Goal: Task Accomplishment & Management: Manage account settings

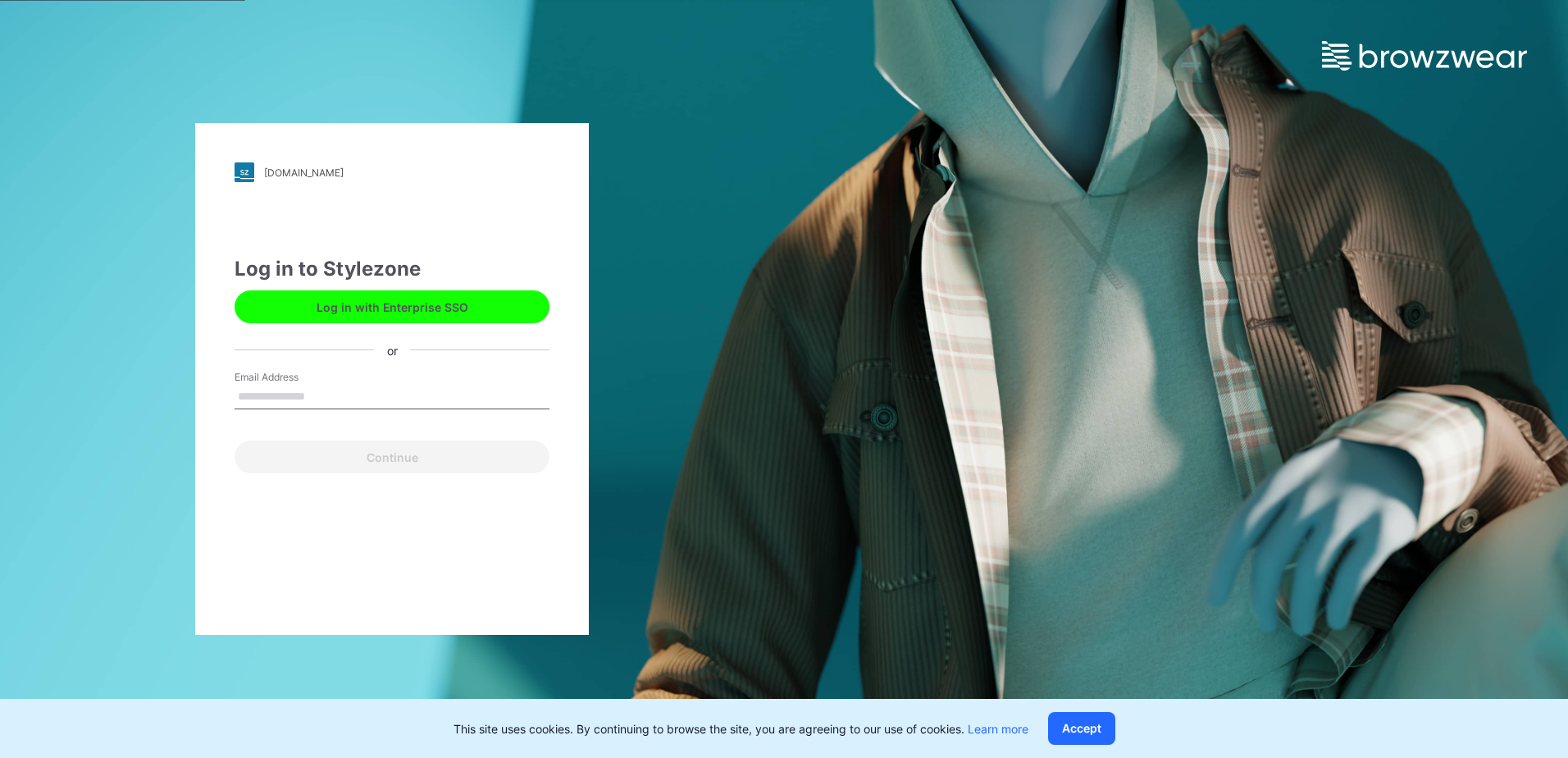
click at [392, 383] on div "Email Address" at bounding box center [392, 394] width 315 height 49
click at [389, 393] on input "Email Address" at bounding box center [392, 397] width 315 height 25
type input "**********"
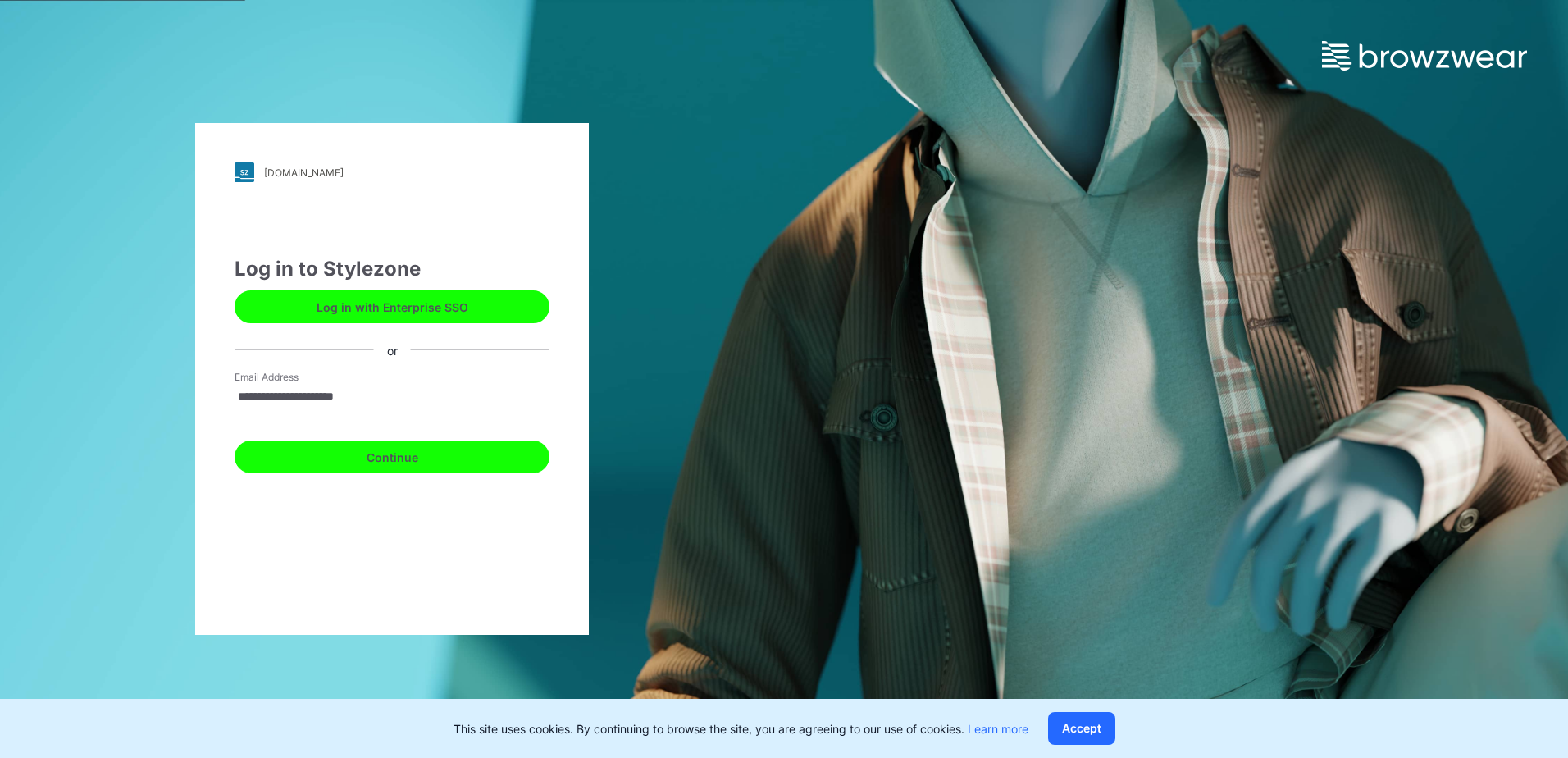
click at [387, 454] on button "Continue" at bounding box center [392, 457] width 315 height 33
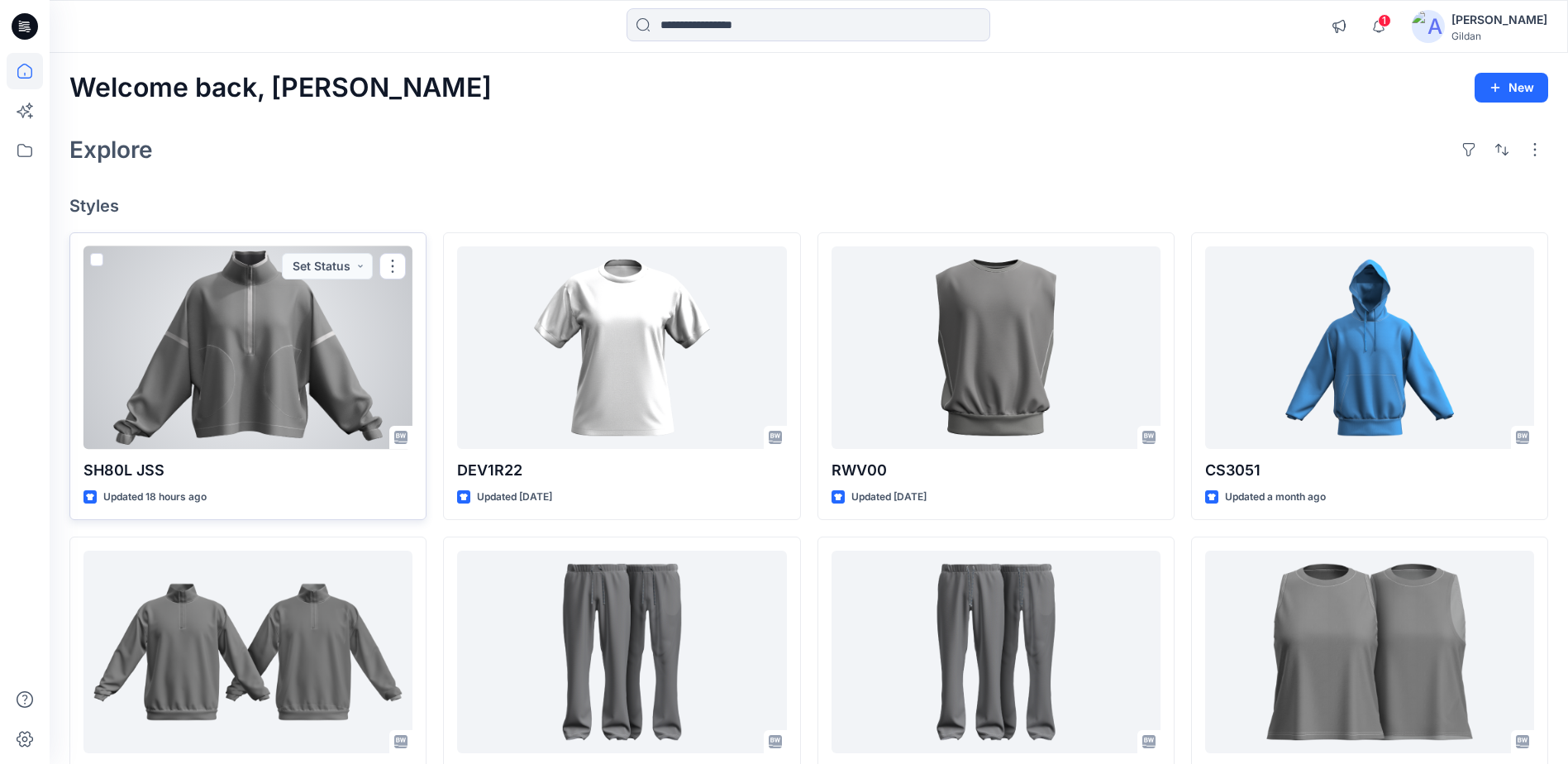
click at [252, 361] on div at bounding box center [248, 347] width 329 height 202
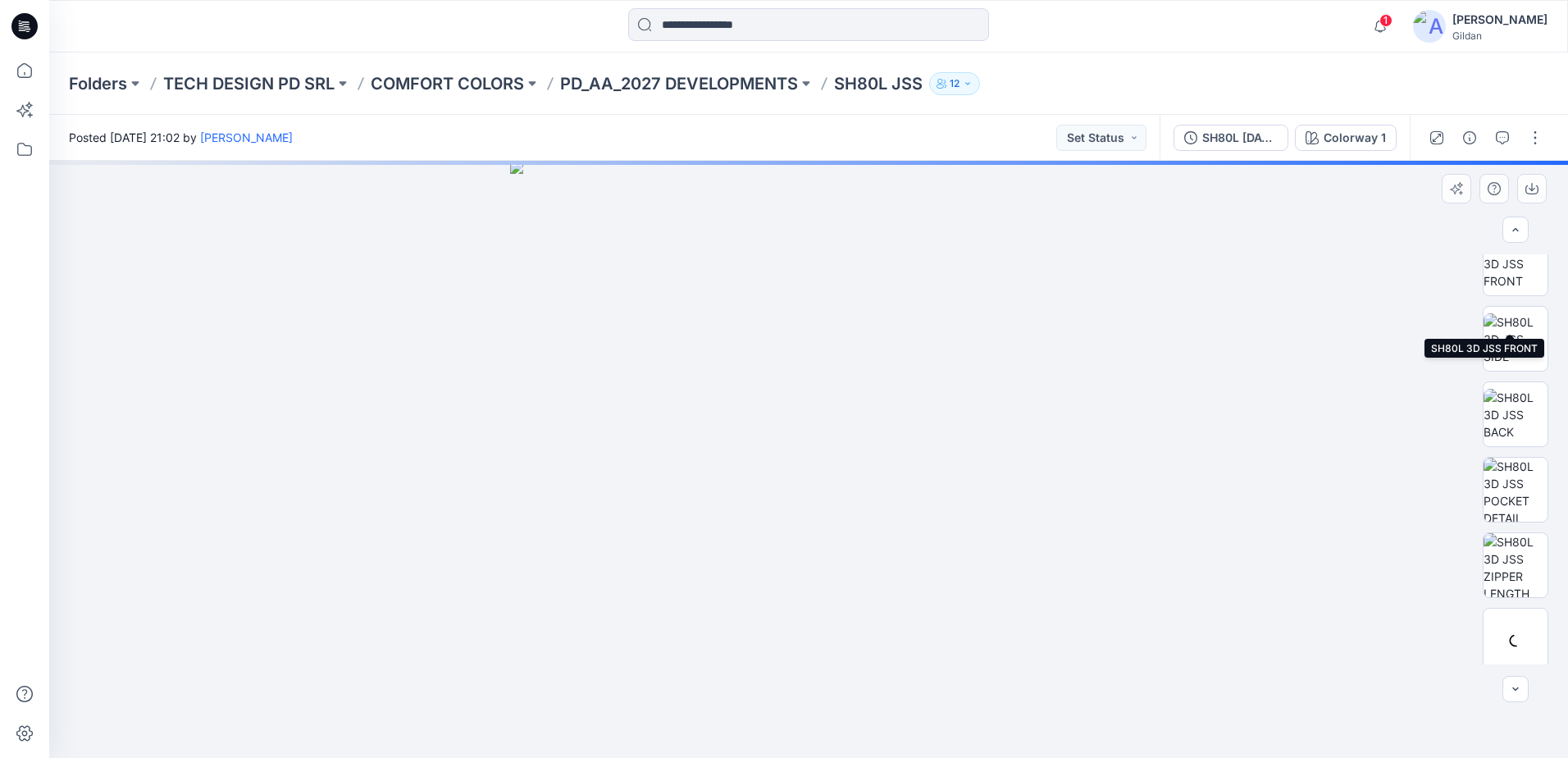
scroll to position [862, 0]
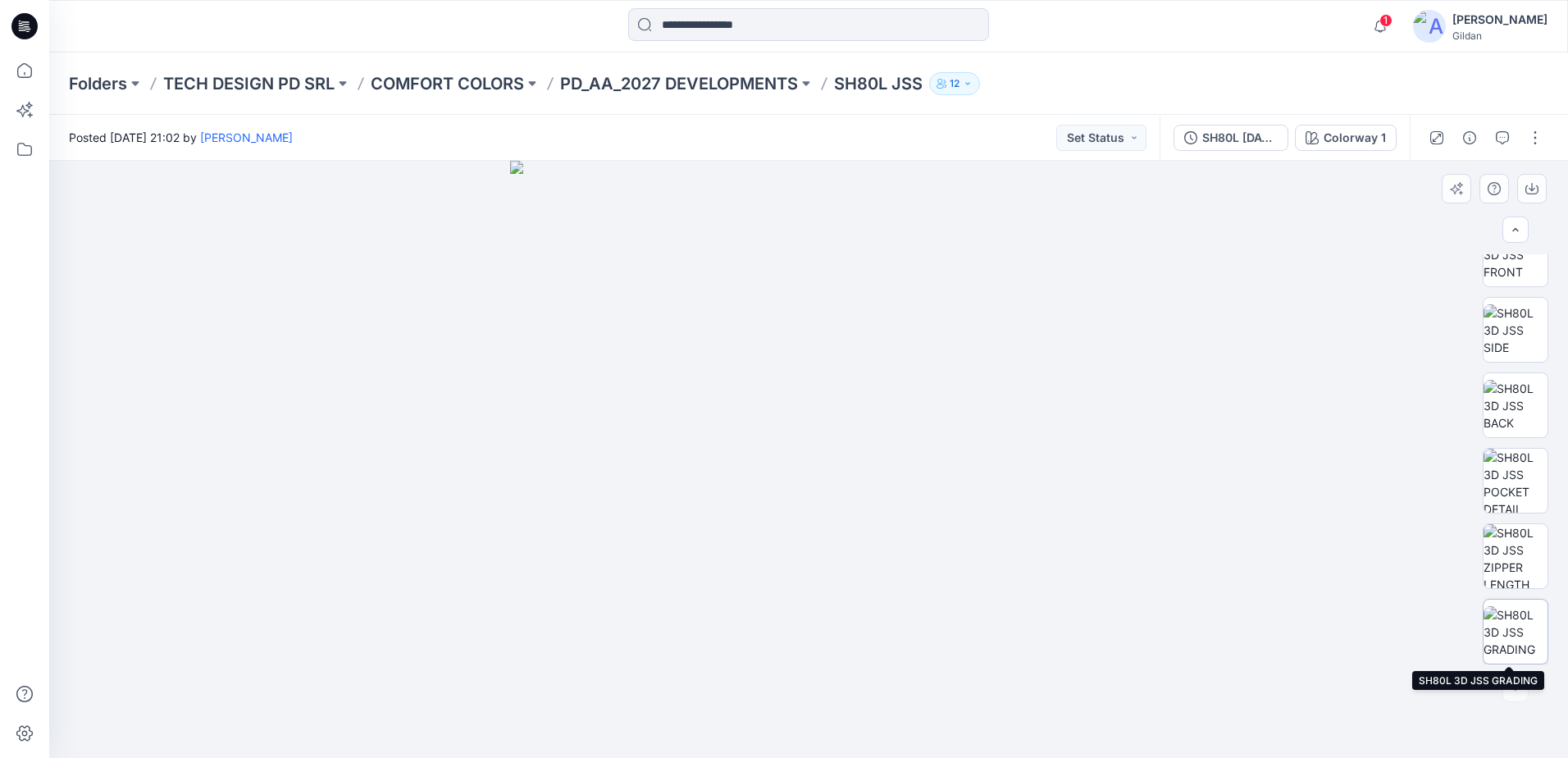
click at [1511, 616] on img at bounding box center [1516, 632] width 64 height 52
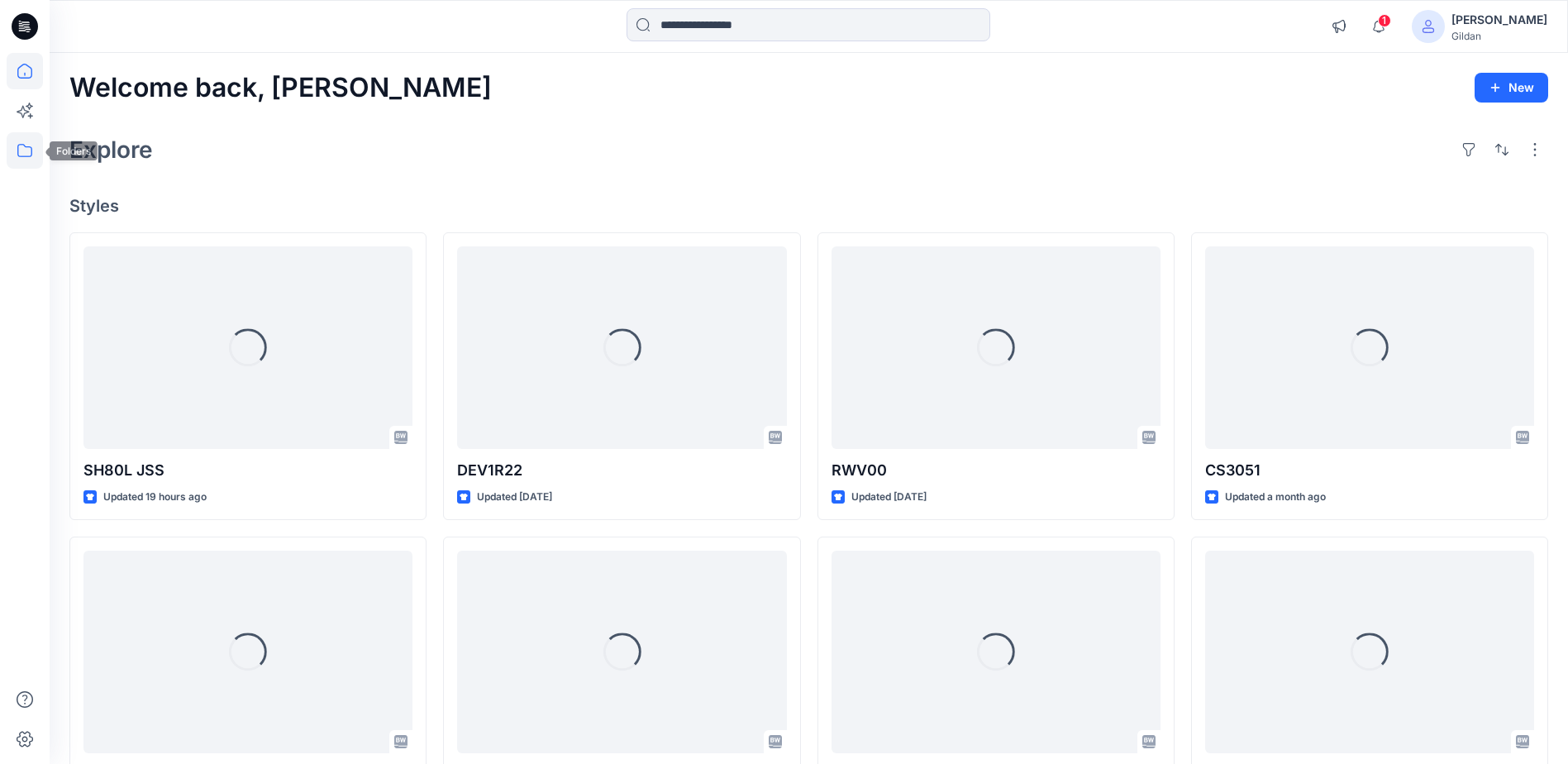
click at [28, 152] on icon at bounding box center [24, 150] width 36 height 36
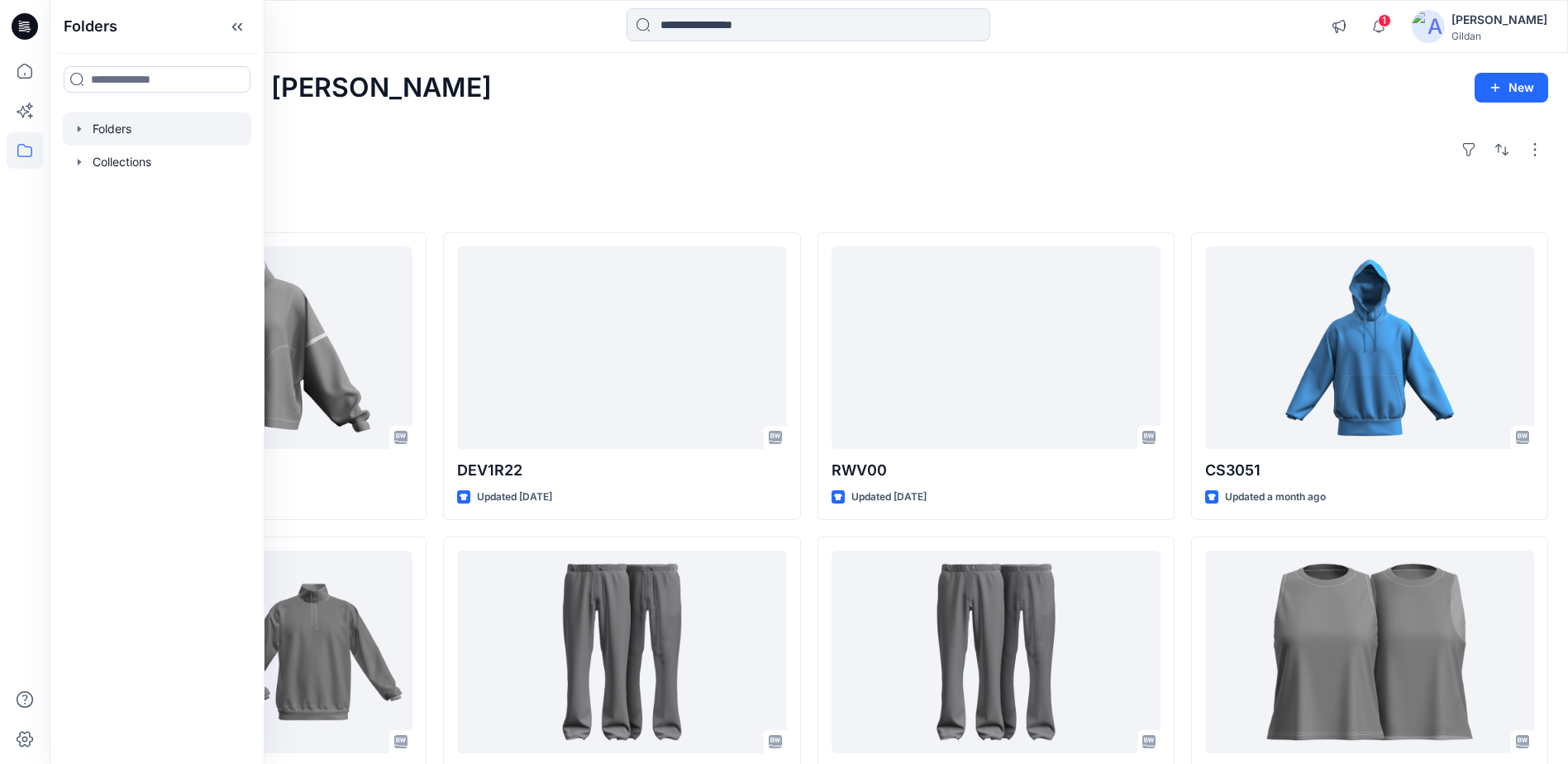
click at [134, 121] on div at bounding box center [157, 129] width 189 height 33
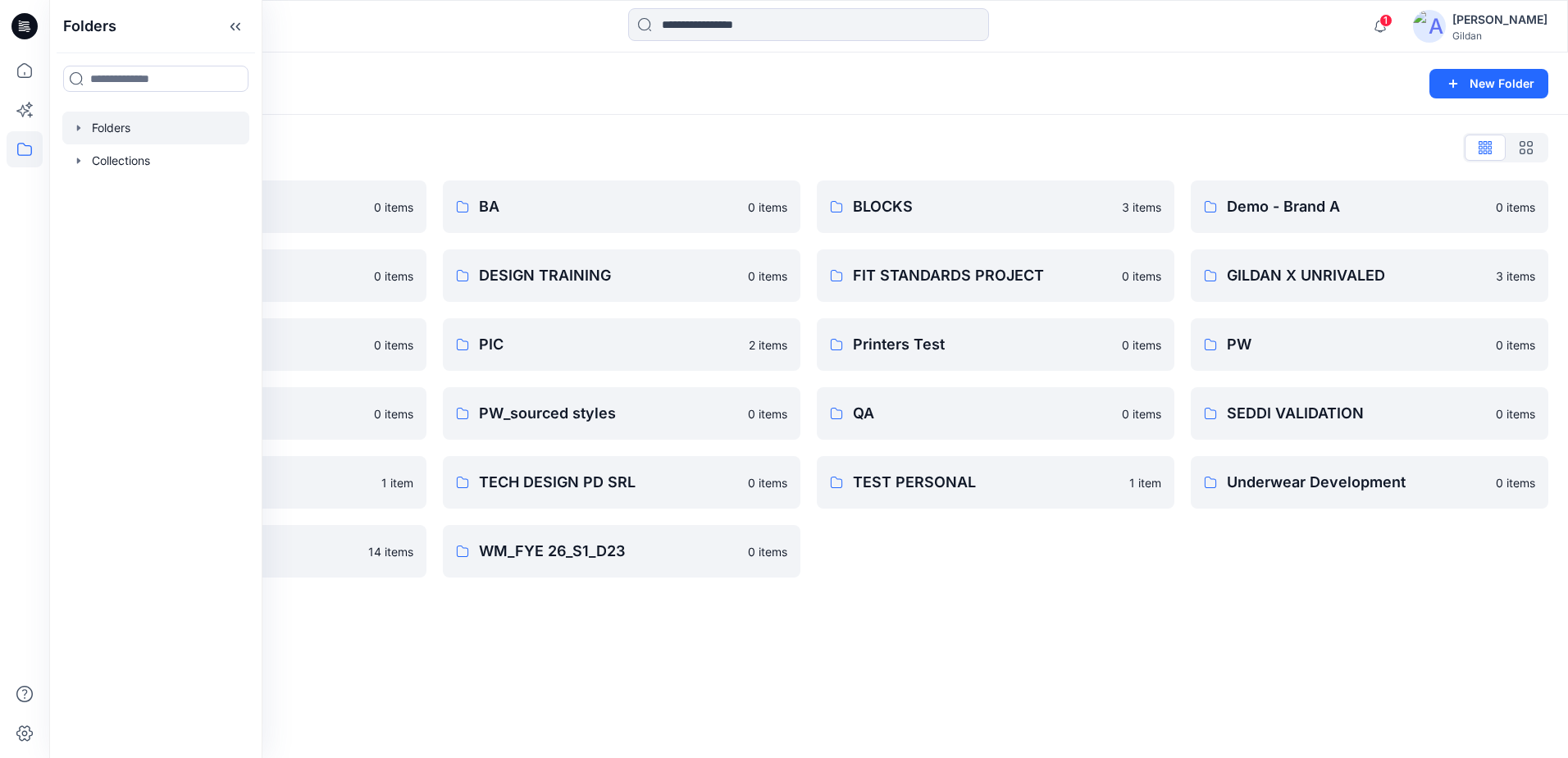
click at [1016, 623] on div "Folders New Folder Folders List 3D ASSETS 0 items DESIGN TEAM 0 items GLB 0 ite…" at bounding box center [808, 405] width 1519 height 705
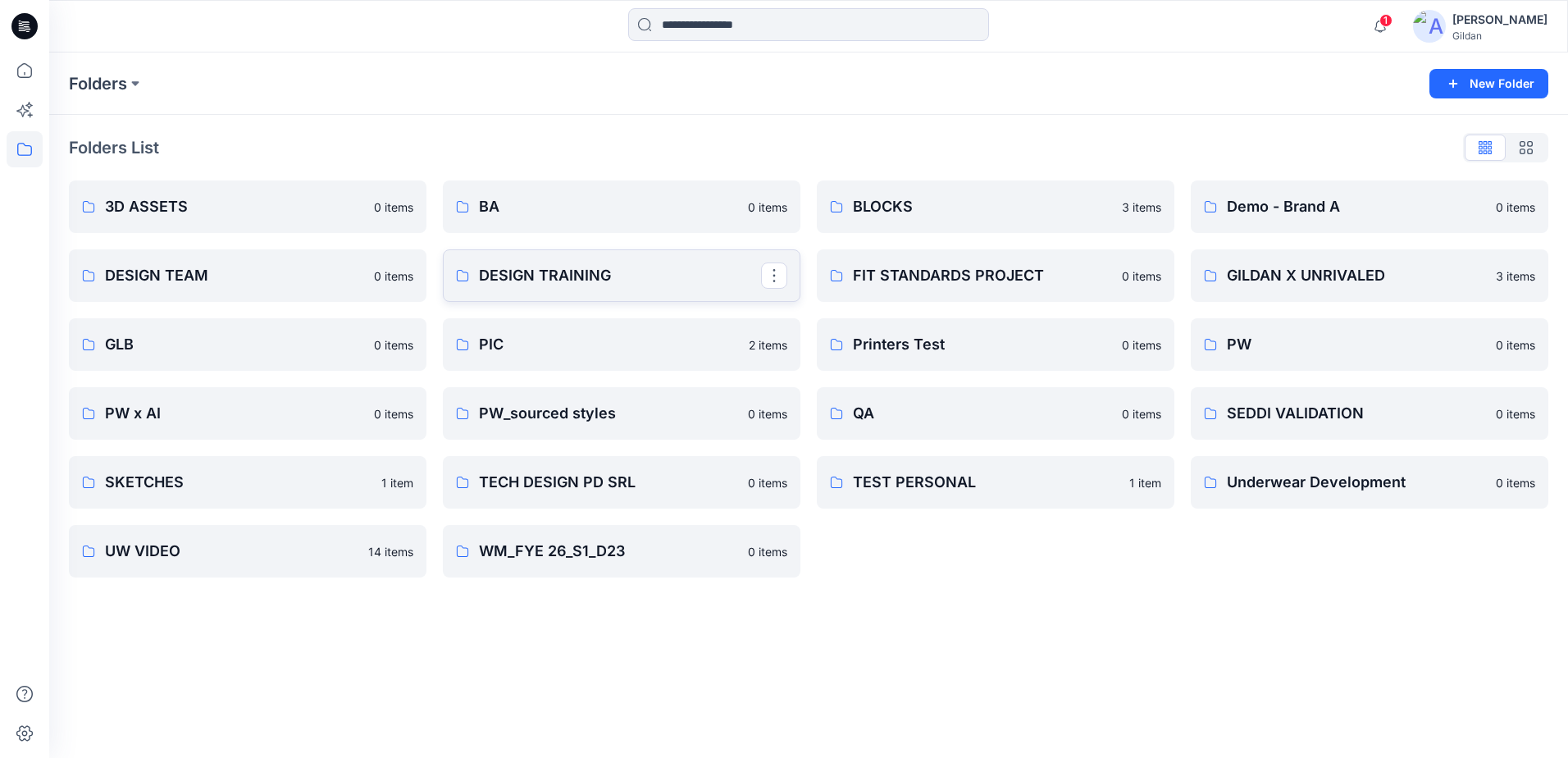
click at [653, 268] on p "DESIGN TRAINING" at bounding box center [620, 276] width 282 height 23
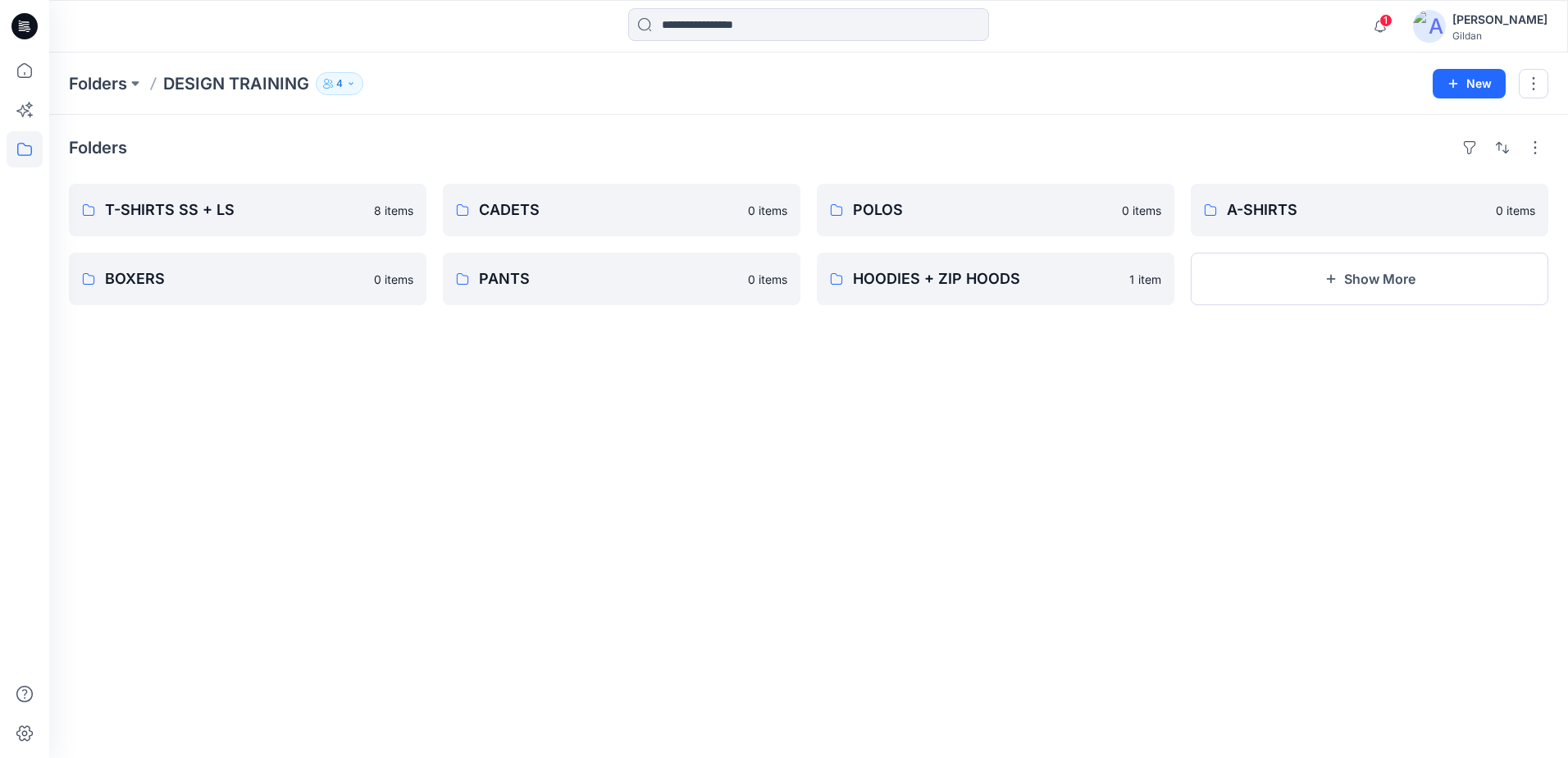
click at [356, 77] on button "4" at bounding box center [339, 84] width 47 height 23
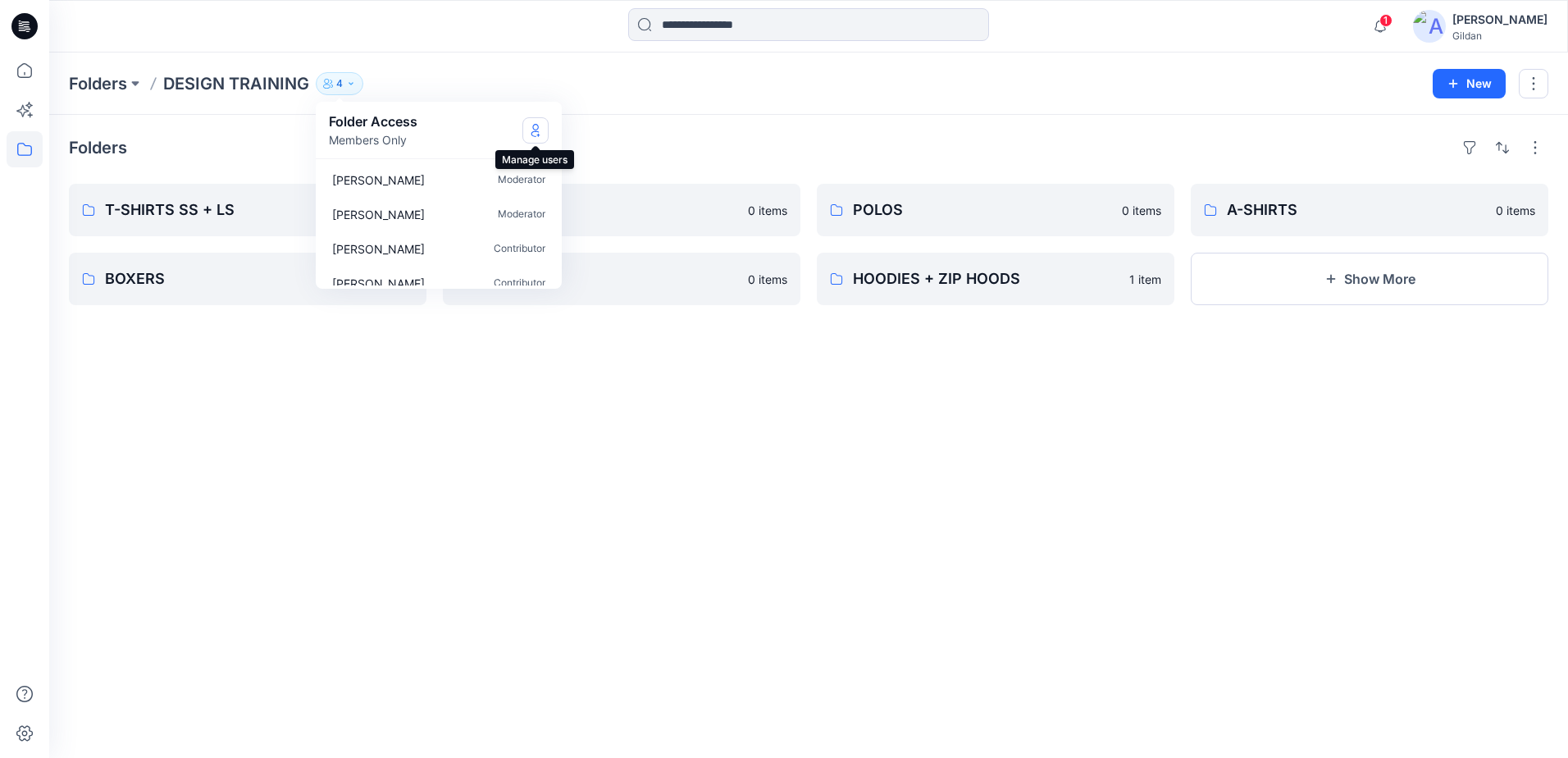
click at [533, 131] on icon "Manage Users" at bounding box center [535, 133] width 8 height 6
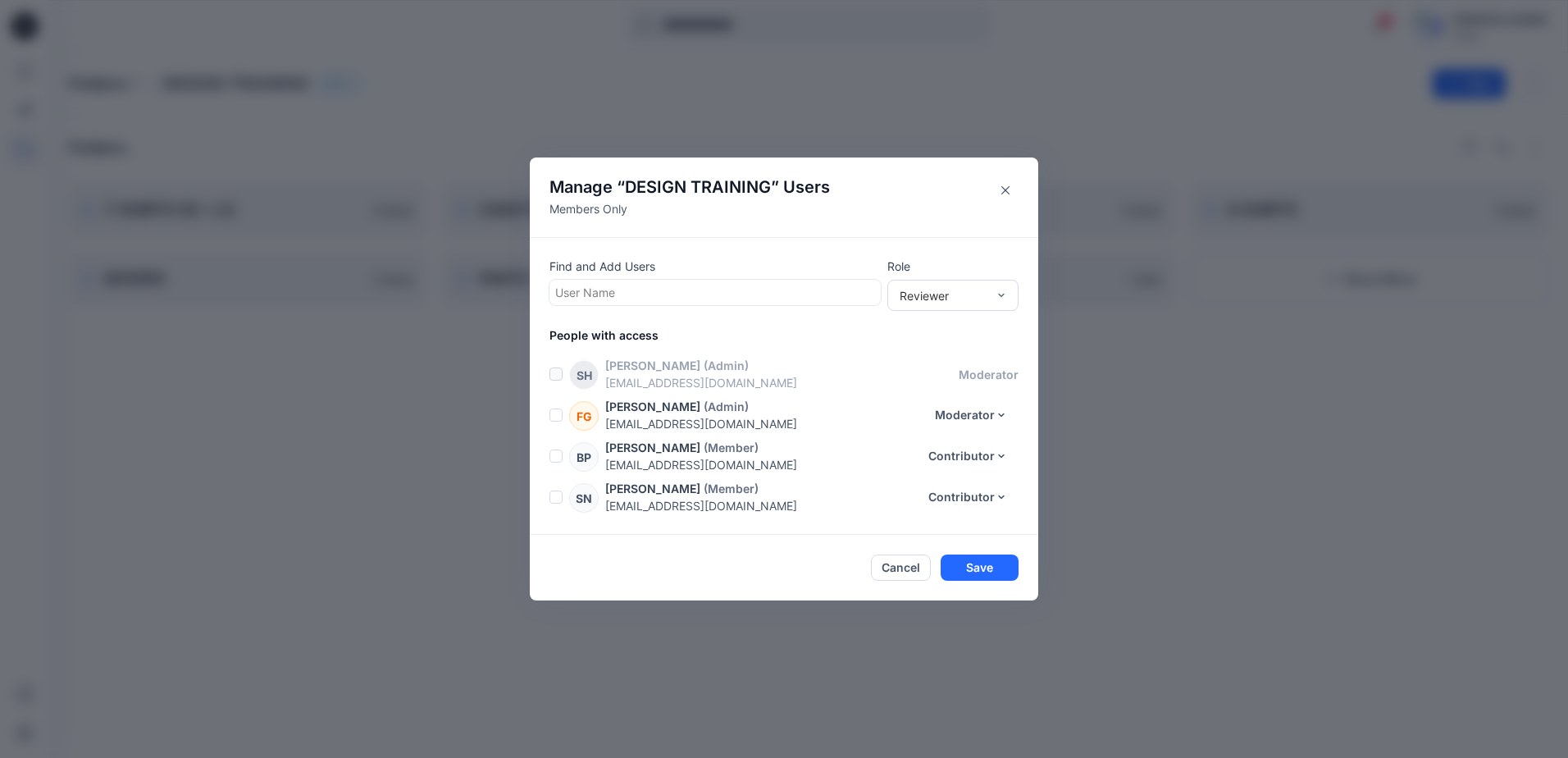
click at [704, 292] on div at bounding box center [715, 292] width 320 height 21
type input "*"
type input "****"
click at [632, 339] on p "[PERSON_NAME]" at bounding box center [633, 334] width 93 height 21
click at [765, 288] on div at bounding box center [772, 292] width 204 height 21
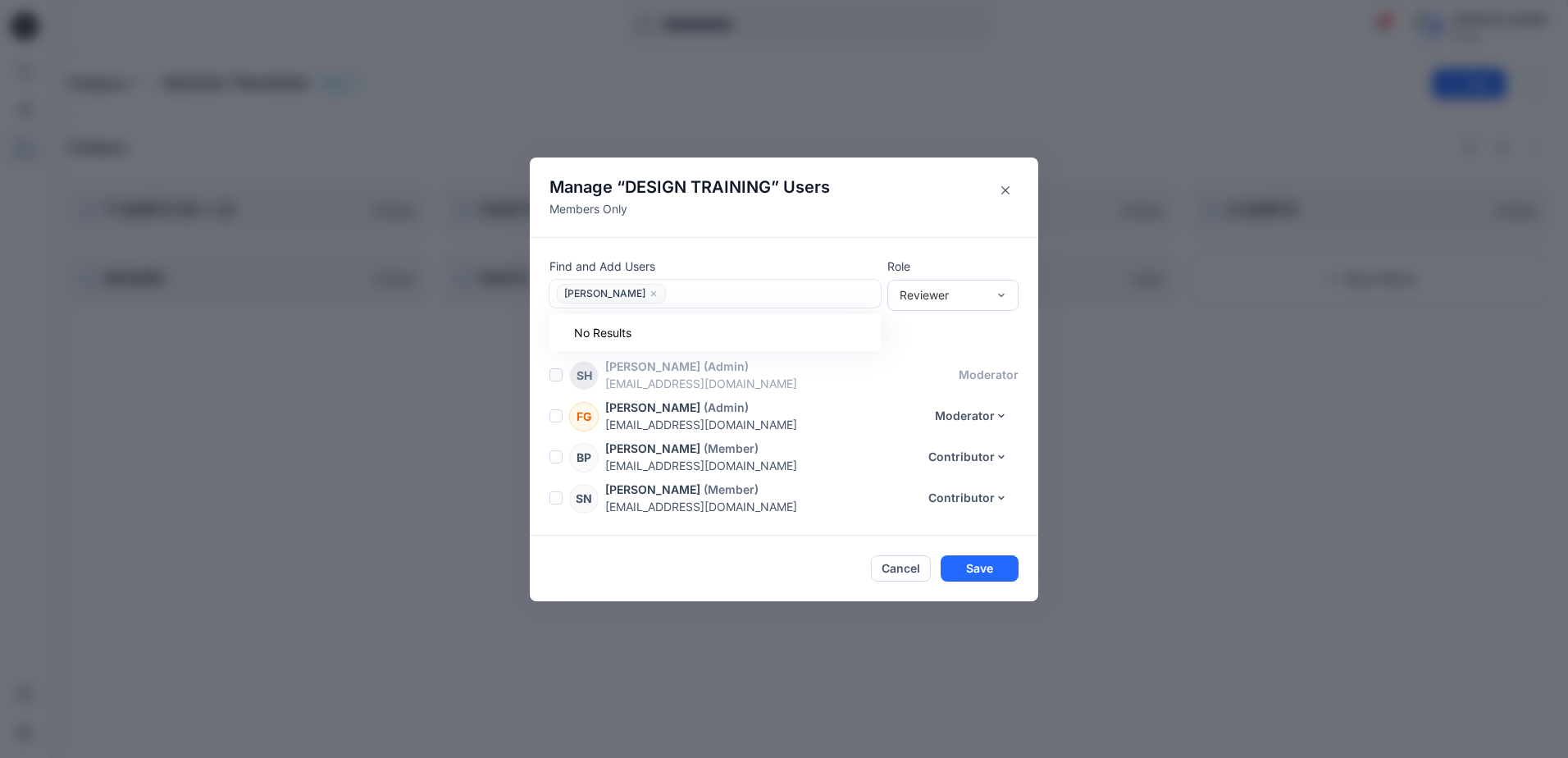
click at [760, 231] on header "Manage “ DESIGN TRAINING ” Users Members Only" at bounding box center [784, 197] width 508 height 79
click at [994, 572] on button "Save" at bounding box center [979, 568] width 78 height 26
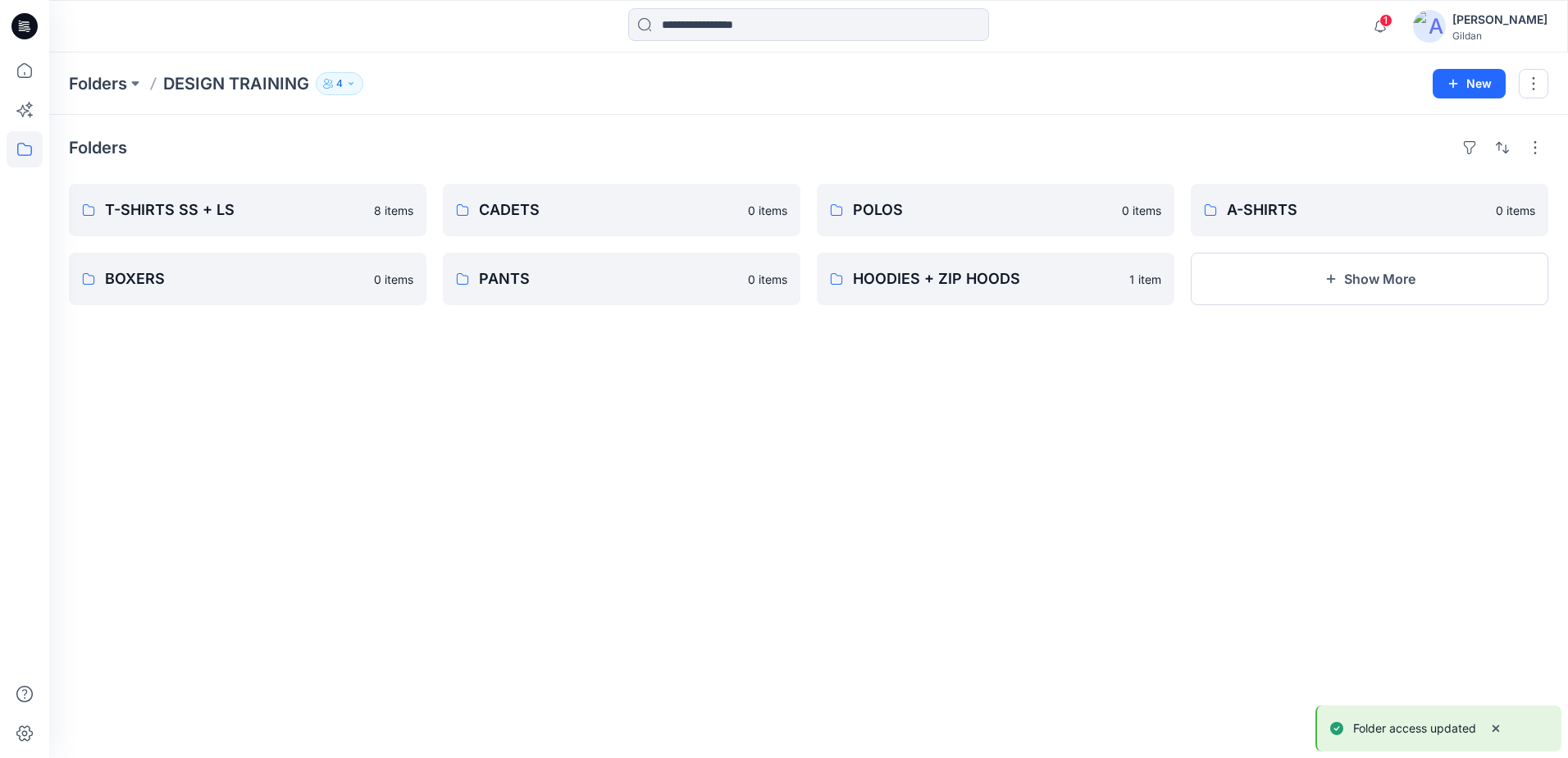
click at [348, 79] on icon "button" at bounding box center [351, 83] width 10 height 10
drag, startPoint x: 823, startPoint y: 119, endPoint x: 1292, endPoint y: 74, distance: 471.2
click at [842, 119] on div "Folders T-SHIRTS SS + LS 8 items BOXERS 0 items CADETS 0 items PANTS 0 items PO…" at bounding box center [808, 436] width 1519 height 643
click at [1392, 22] on span "1" at bounding box center [1386, 21] width 13 height 13
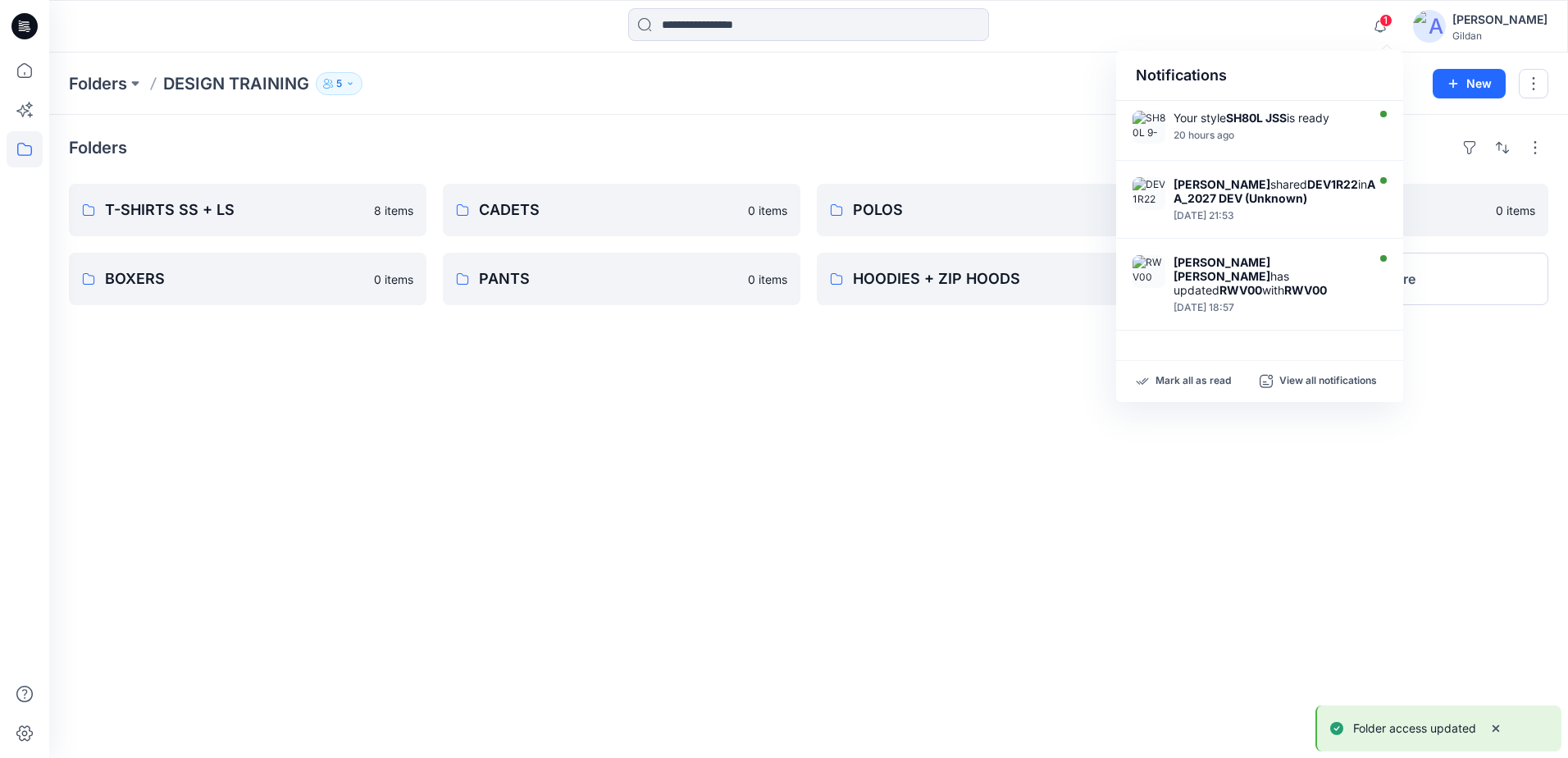
click at [1364, 55] on div "Notifications" at bounding box center [1260, 76] width 287 height 50
click at [1393, 19] on span "1" at bounding box center [1386, 21] width 13 height 13
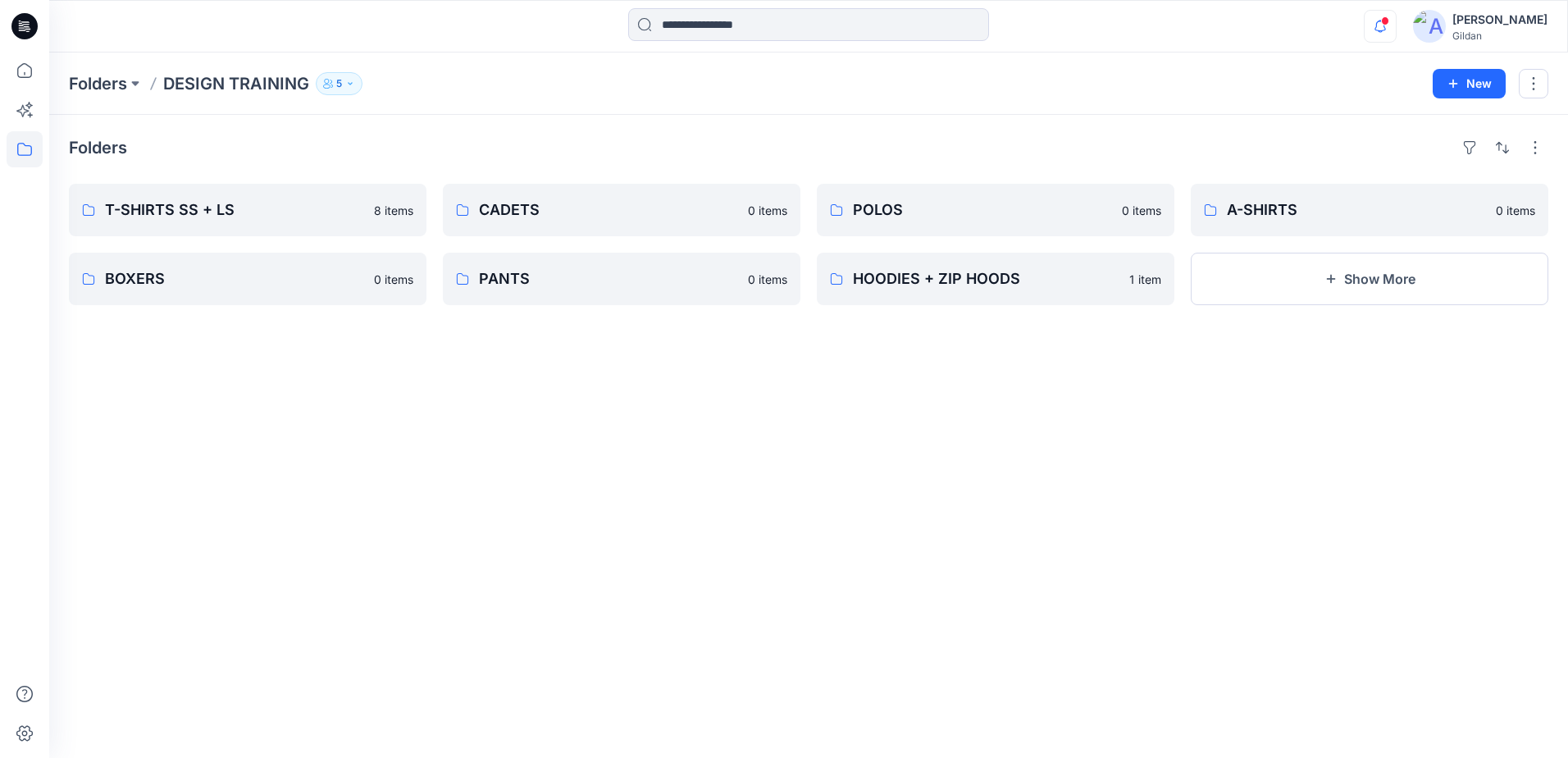
click at [1390, 22] on span at bounding box center [1385, 21] width 8 height 9
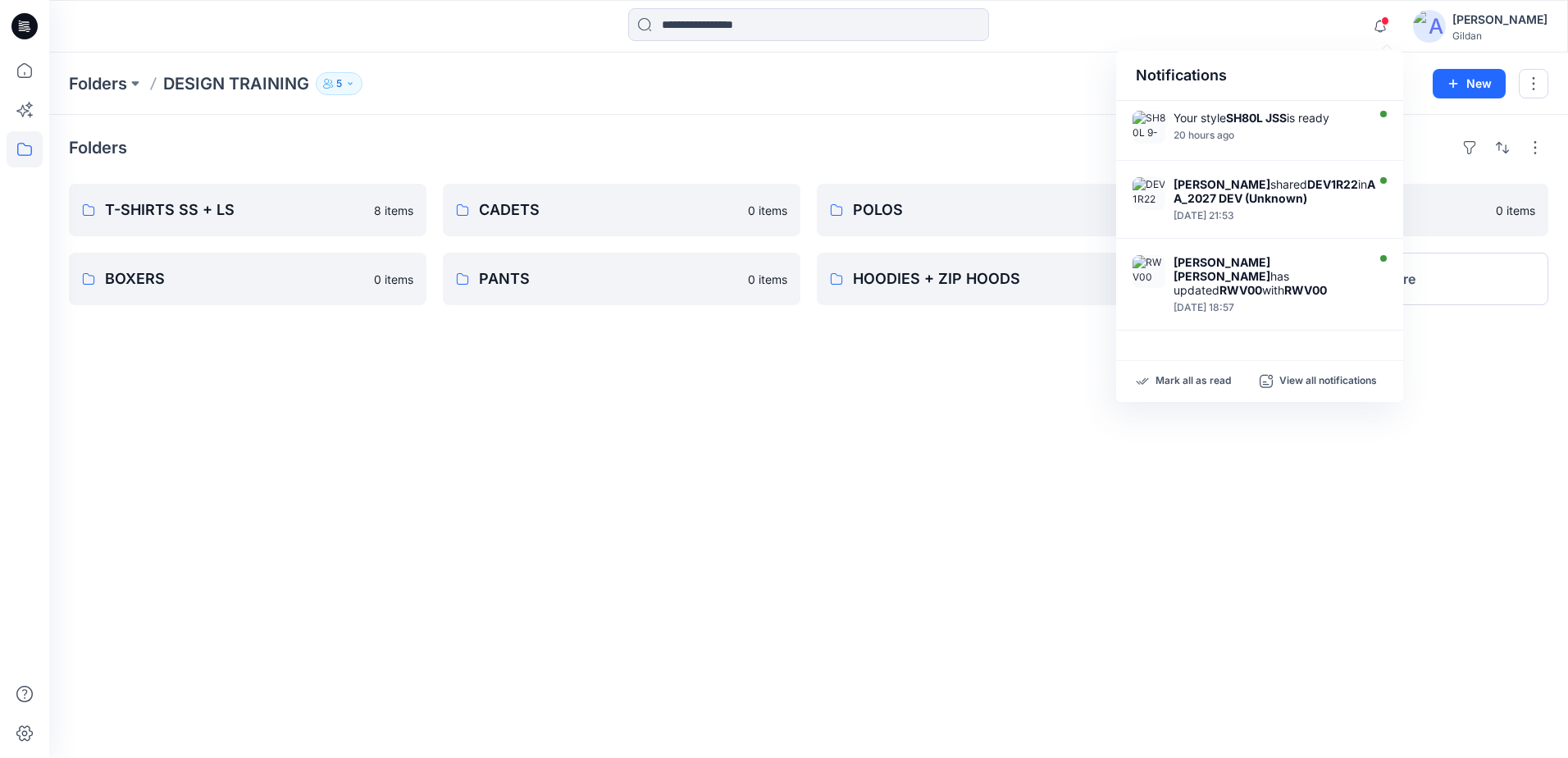
click at [1471, 29] on div "Gildan" at bounding box center [1500, 36] width 95 height 12
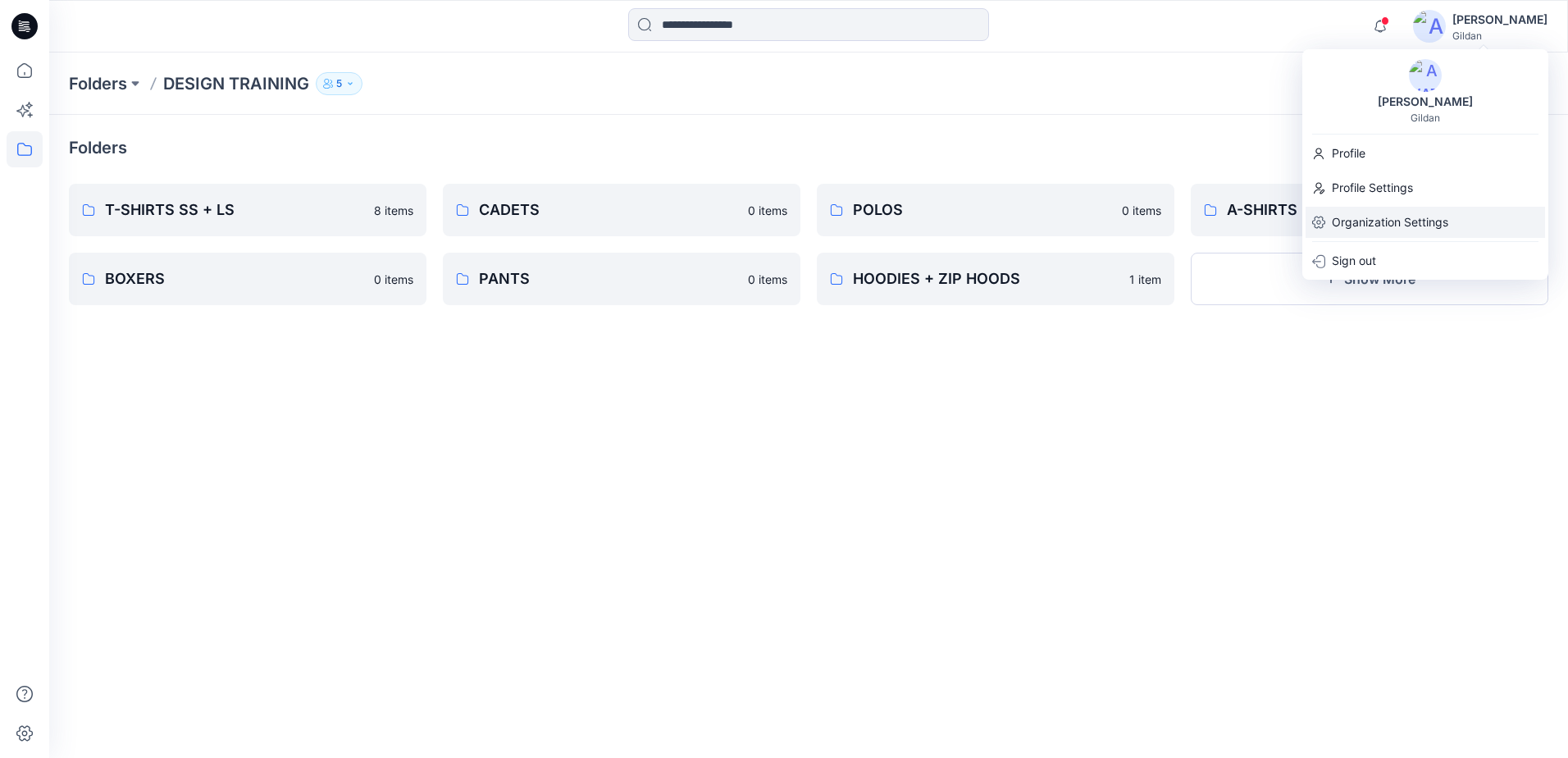
click at [1365, 220] on p "Organization Settings" at bounding box center [1391, 222] width 117 height 31
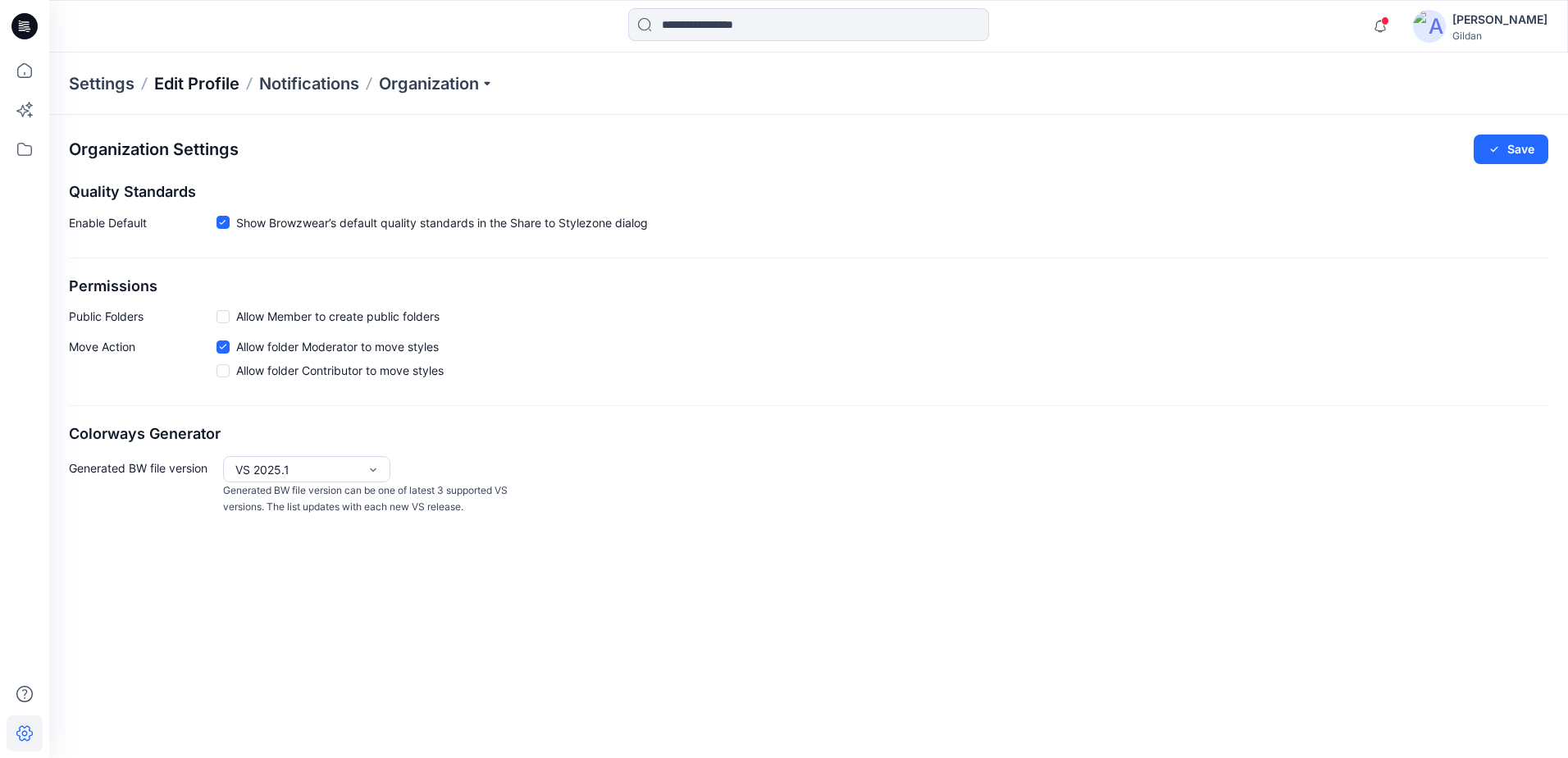
click at [192, 88] on p "Edit Profile" at bounding box center [197, 84] width 86 height 23
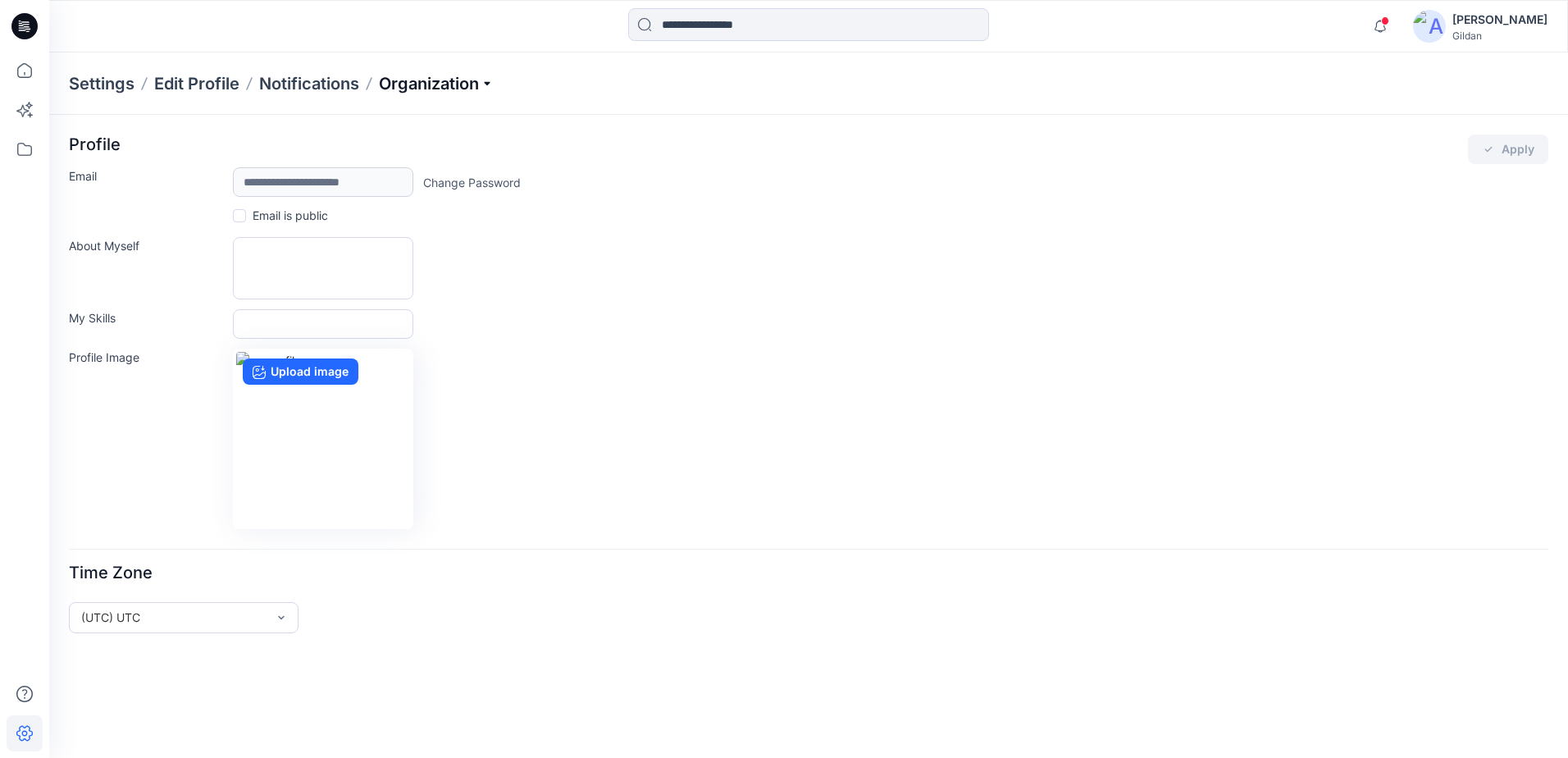
click at [450, 90] on p "Organization" at bounding box center [436, 84] width 115 height 23
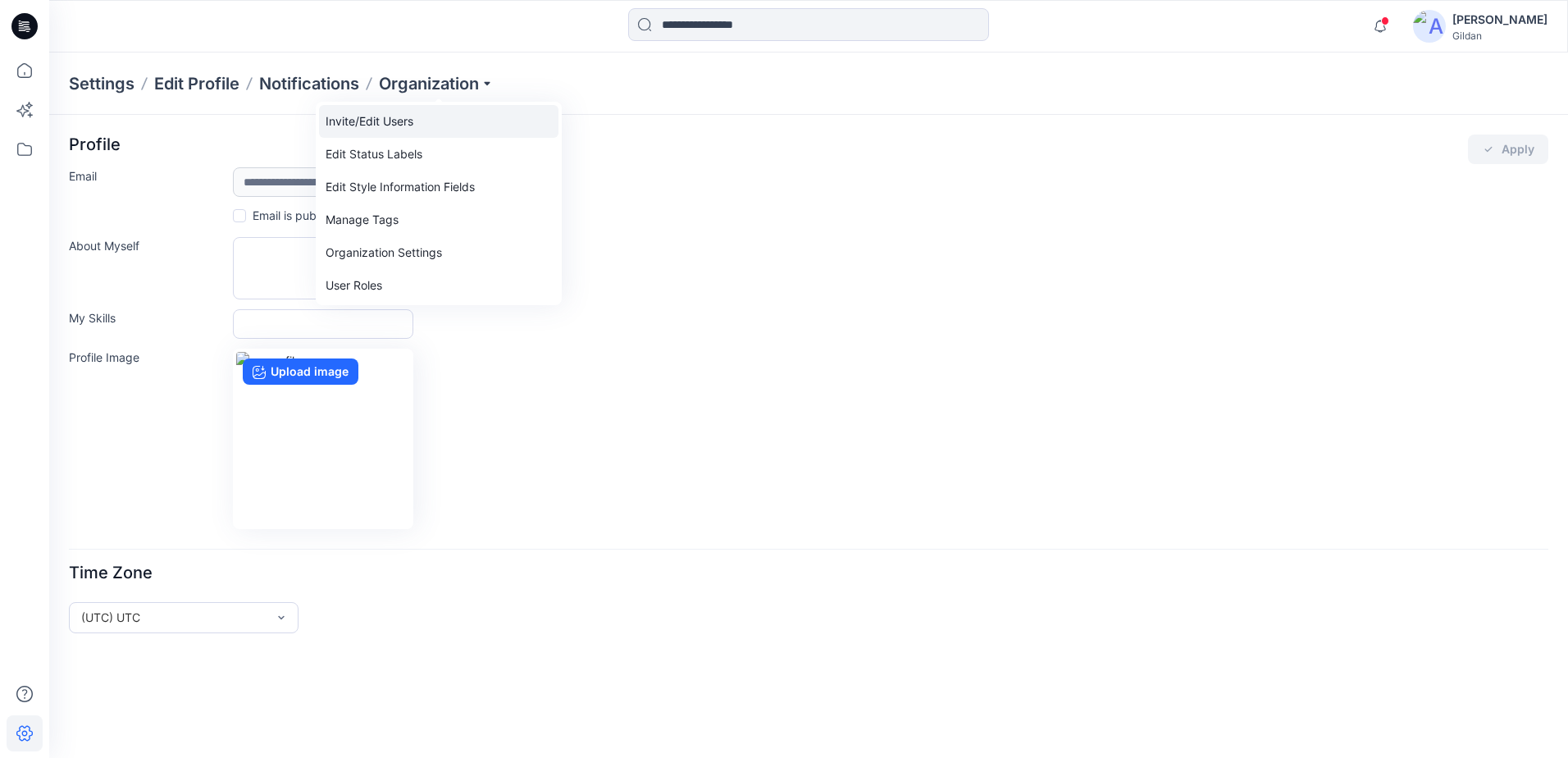
click at [393, 118] on link "Invite/Edit Users" at bounding box center [439, 121] width 240 height 33
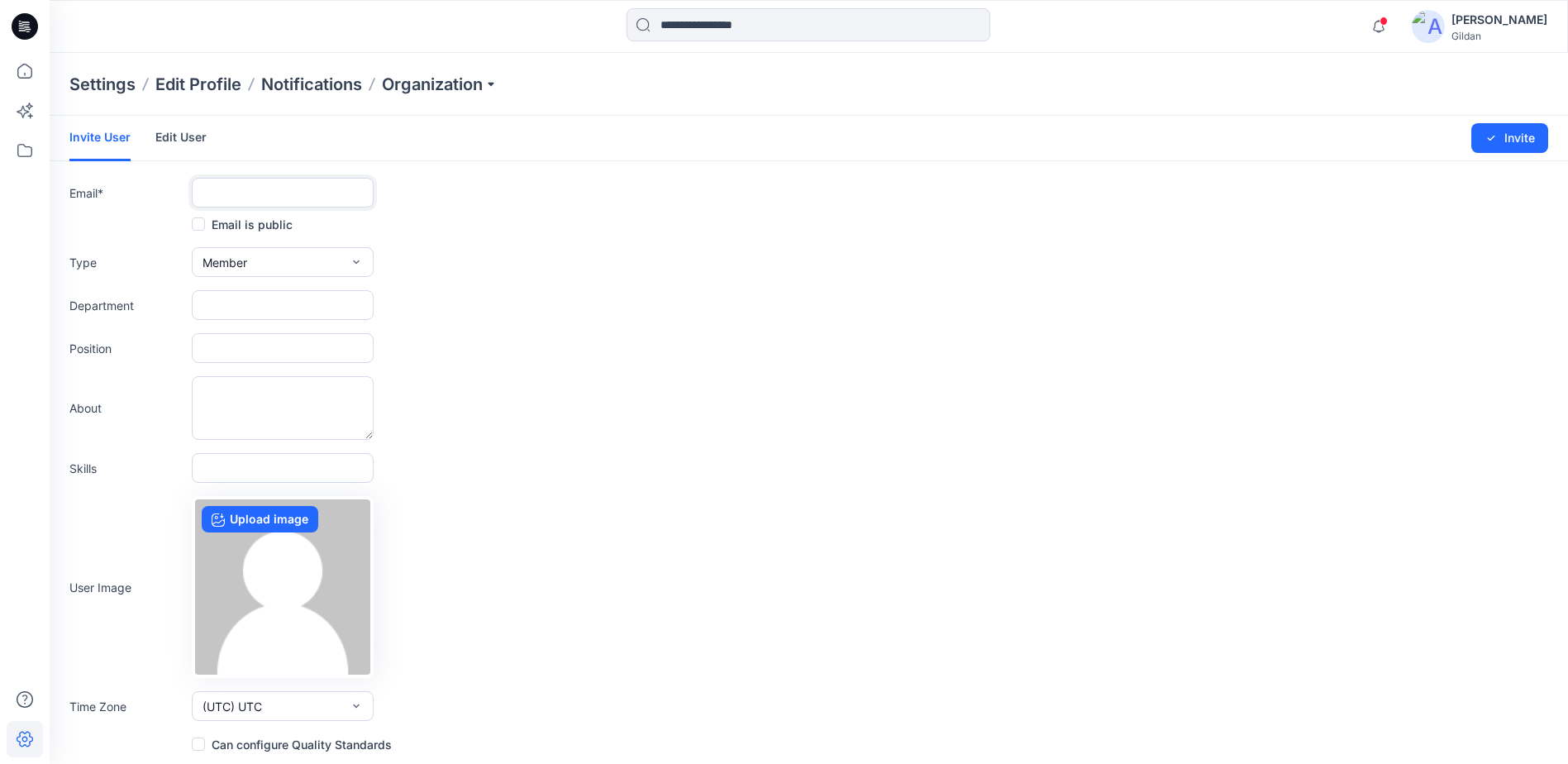
click at [242, 192] on input "text" at bounding box center [282, 192] width 182 height 30
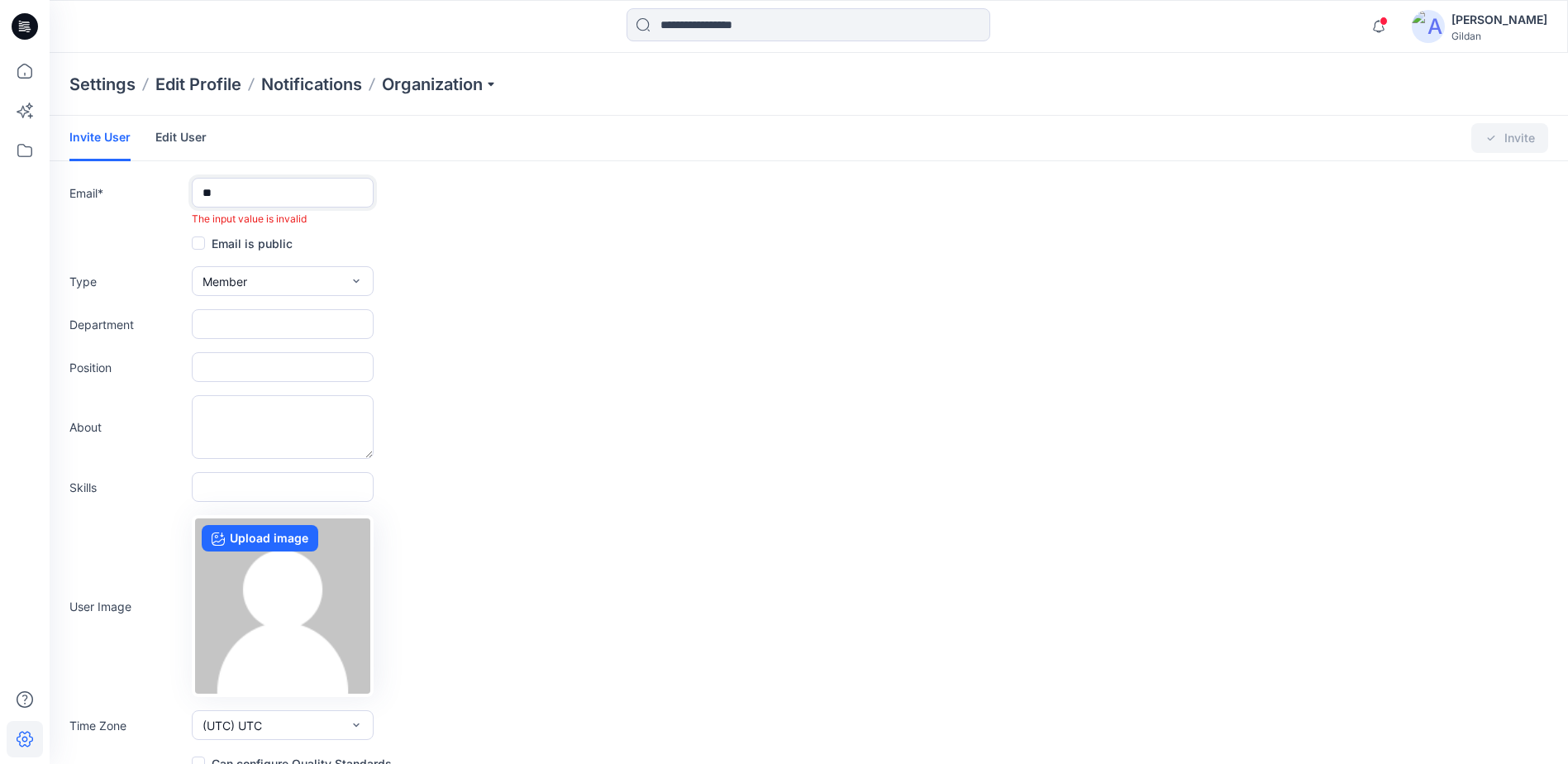
type input "*"
click at [240, 198] on input "text" at bounding box center [282, 192] width 182 height 30
click at [251, 182] on input "text" at bounding box center [282, 192] width 182 height 30
paste input "**********"
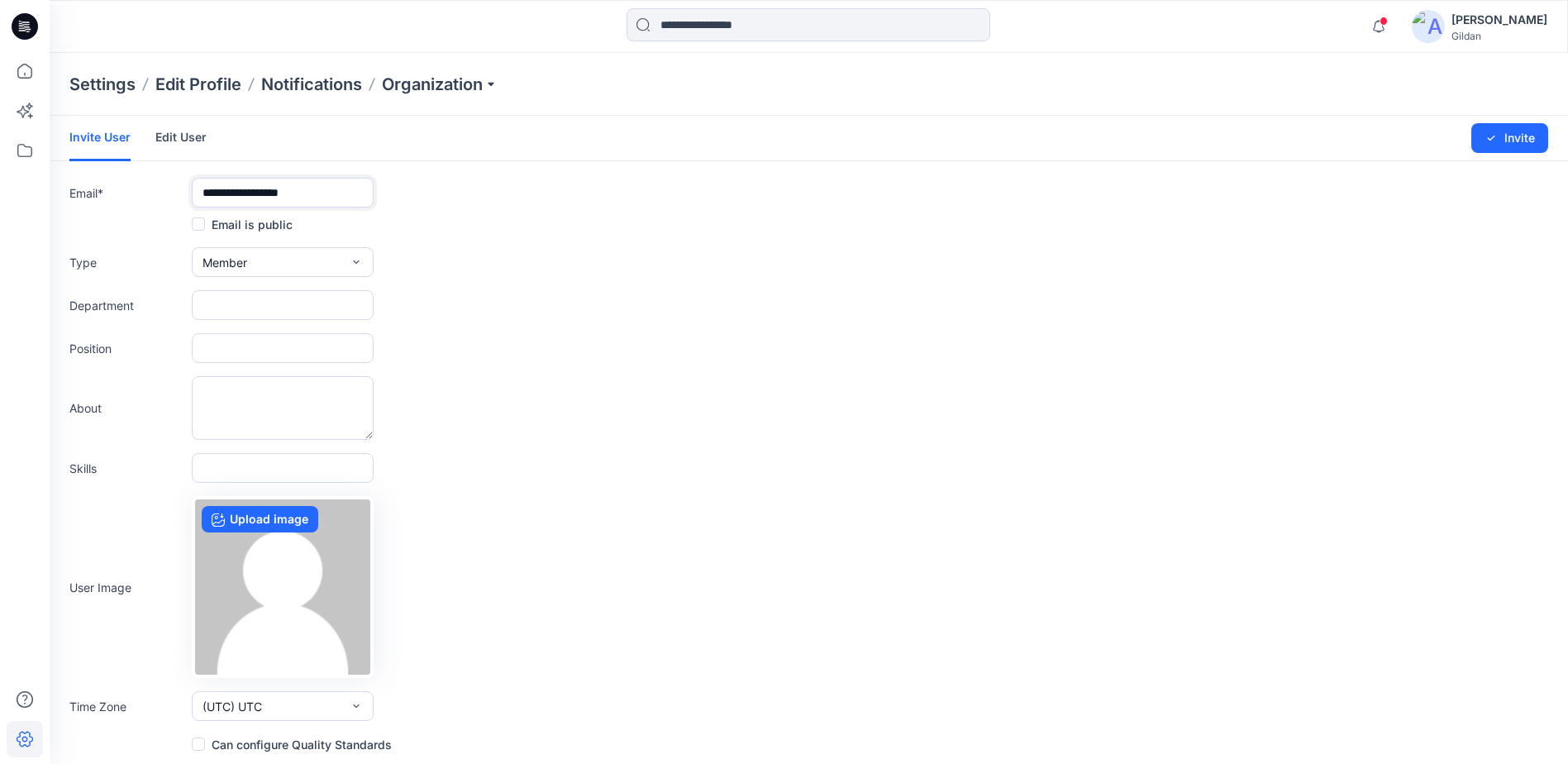
type input "**********"
click at [537, 404] on div "About" at bounding box center [808, 407] width 1478 height 64
click at [1518, 137] on button "Invite" at bounding box center [1510, 138] width 77 height 30
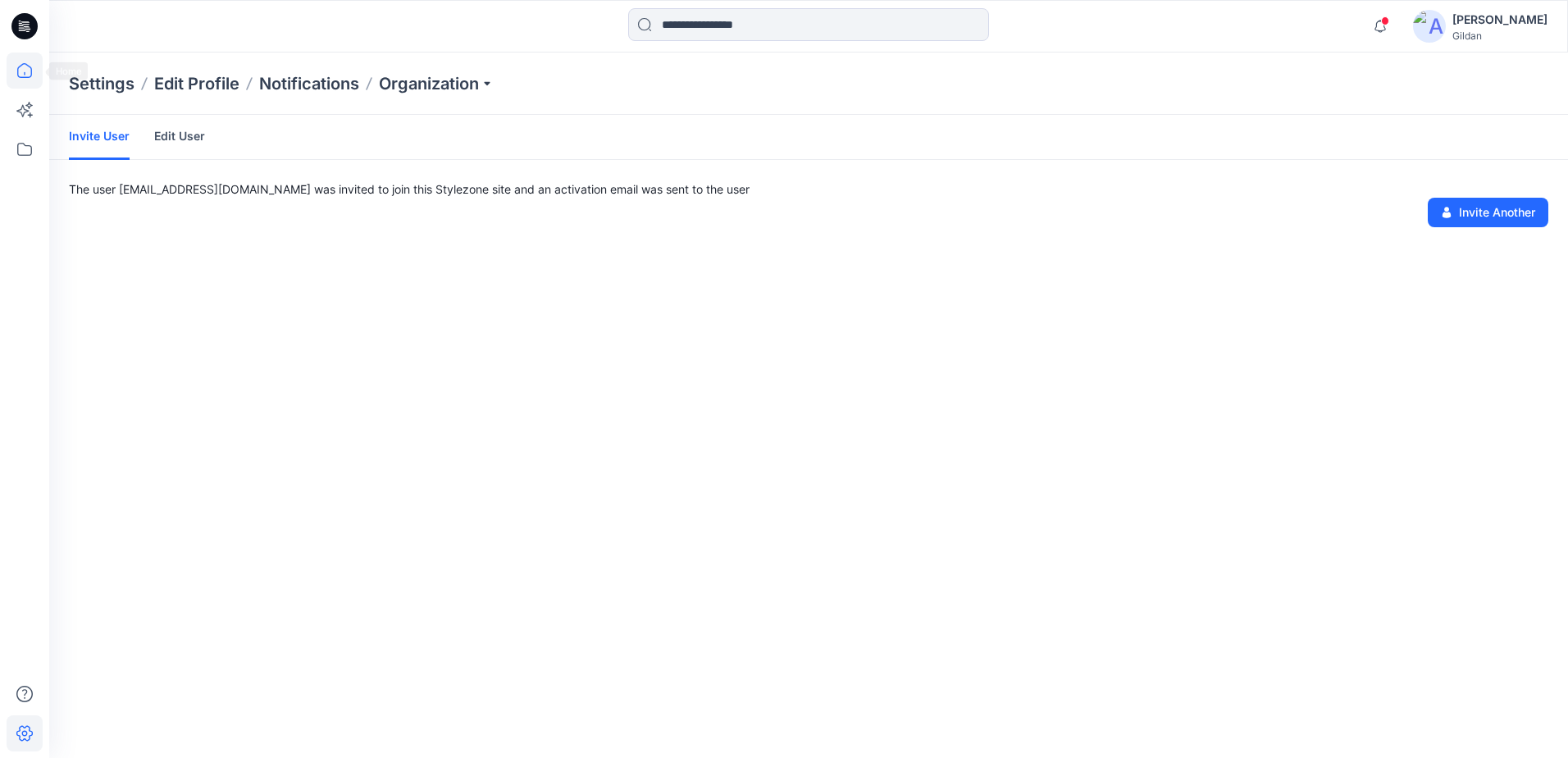
click at [29, 70] on icon at bounding box center [24, 70] width 36 height 36
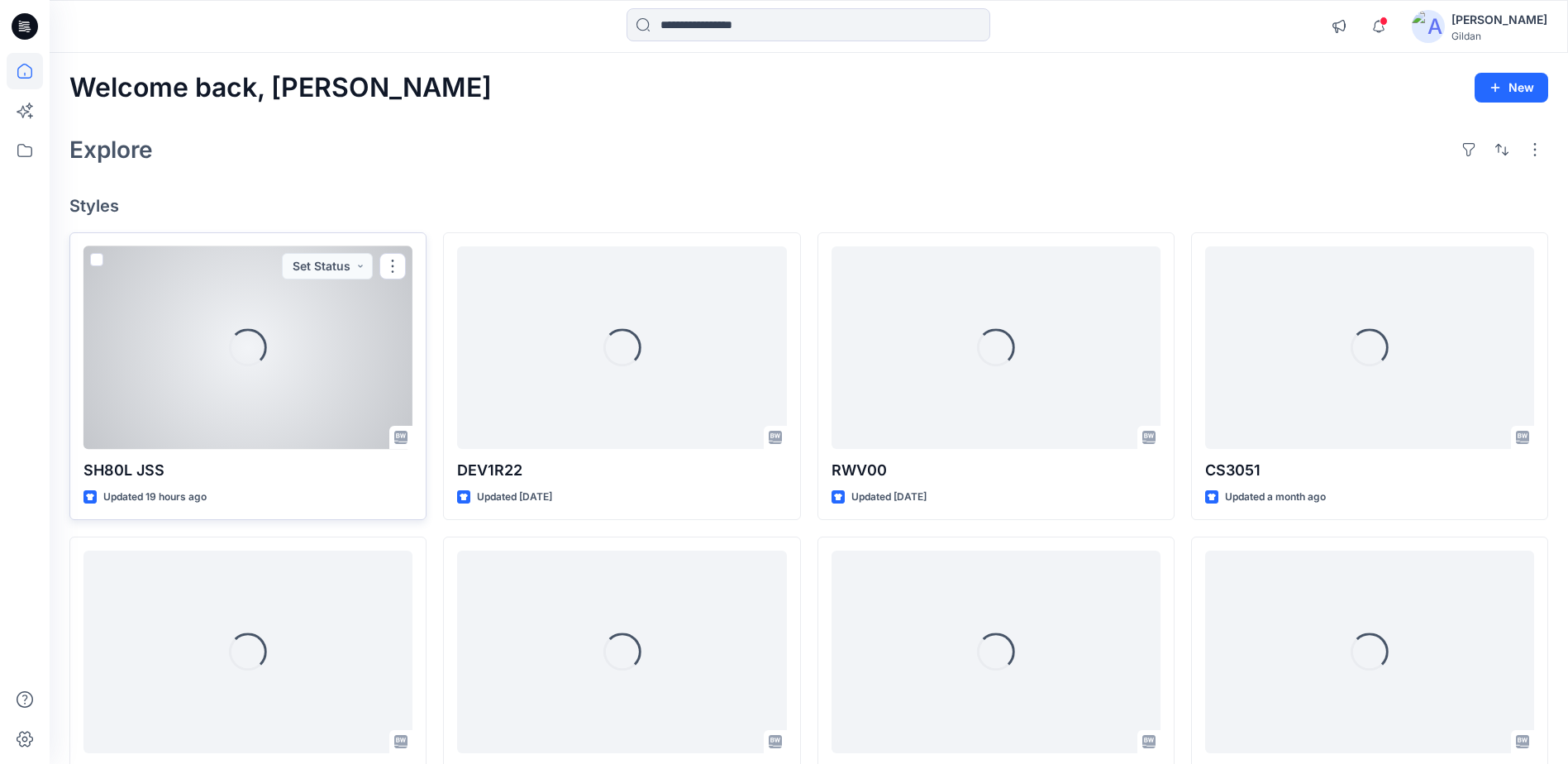
click at [252, 367] on div "Loading..." at bounding box center [248, 347] width 329 height 202
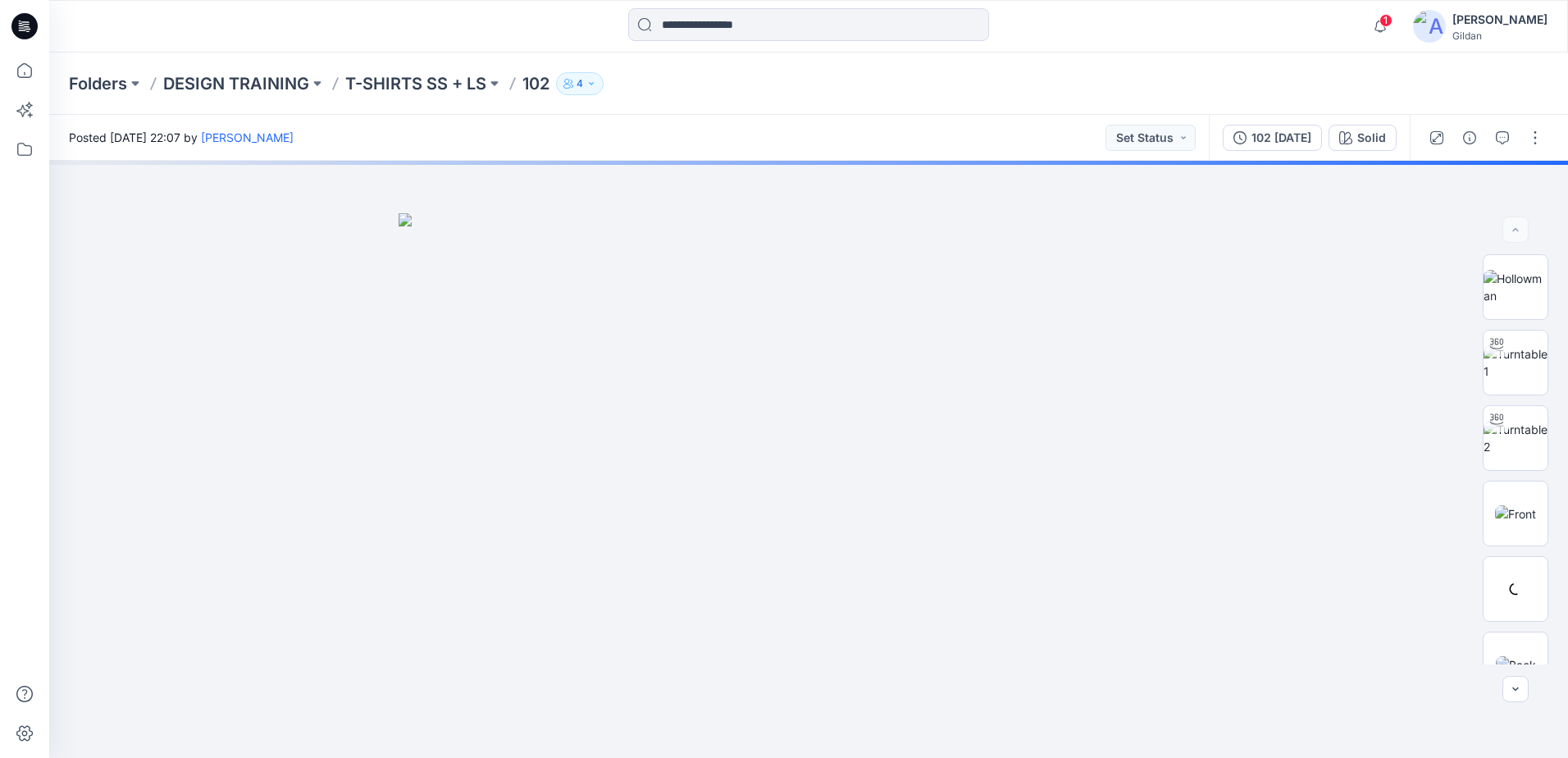
click at [599, 78] on button "4" at bounding box center [580, 84] width 47 height 23
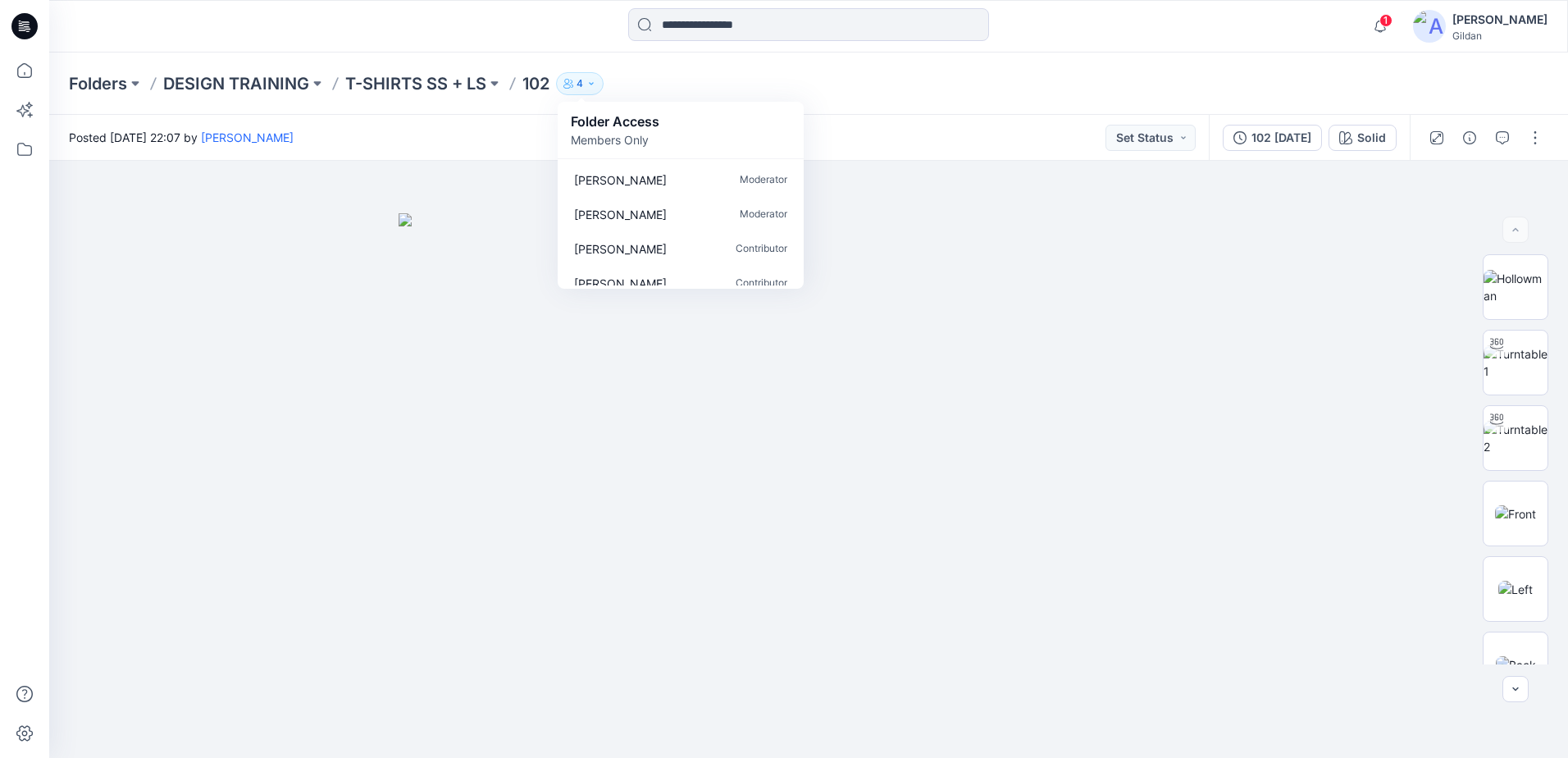
click at [887, 77] on div "Folders DESIGN TRAINING T-SHIRTS SS + LS 102 4 Folder Access Members Only Sara …" at bounding box center [745, 84] width 1352 height 23
